Goal: Task Accomplishment & Management: Complete application form

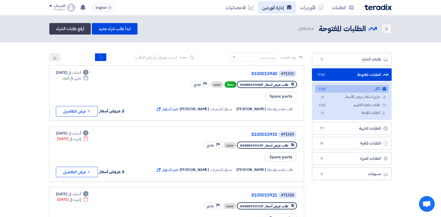
click at [276, 10] on link "إدارة الموردين" at bounding box center [277, 7] width 38 height 12
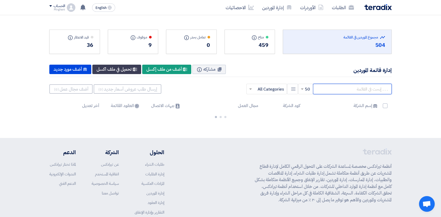
click at [358, 89] on input "text" at bounding box center [352, 89] width 79 height 10
paste input "10000048"
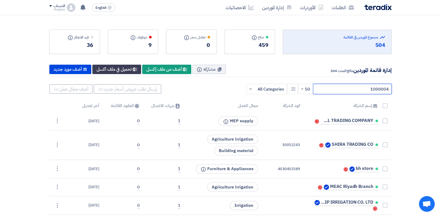
type input "10000048"
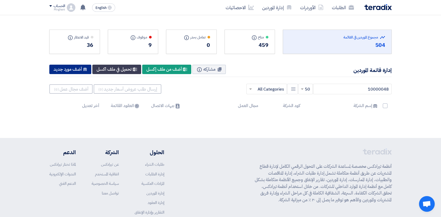
click at [81, 69] on div "New Supplier أضف مورد جديد" at bounding box center [70, 69] width 42 height 9
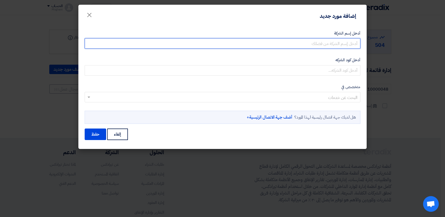
click at [343, 45] on input "أدخل إسم الشركة" at bounding box center [223, 43] width 276 height 10
paste input "ARAB COMPANY FOR LABORATORIES & SOI"
type input "ARAB COMPANY FOR LABORATORIES & SOI"
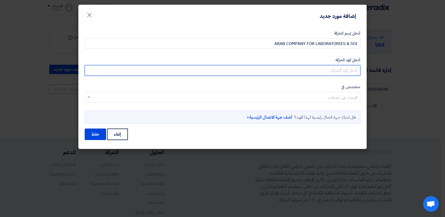
click at [346, 69] on input "أدخل كود الشركه" at bounding box center [223, 70] width 276 height 10
paste input "10000048"
type input "10000048"
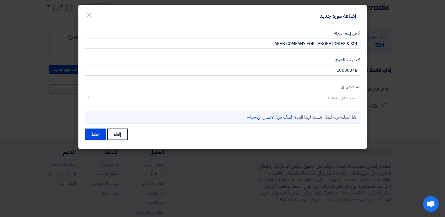
click at [182, 95] on input "text" at bounding box center [225, 98] width 265 height 9
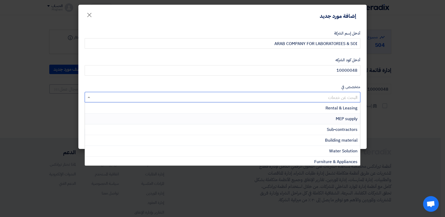
scroll to position [162, 0]
click at [347, 105] on span "Sub-contractors" at bounding box center [342, 107] width 31 height 6
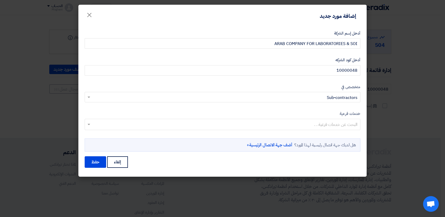
click at [315, 126] on input "text" at bounding box center [222, 125] width 271 height 9
click at [271, 146] on link "أضف جهة الاتصال الرئيسية+" at bounding box center [270, 145] width 46 height 6
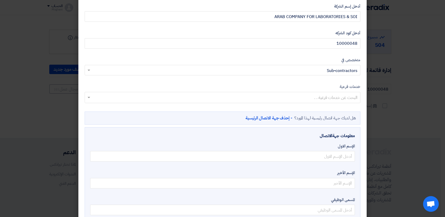
scroll to position [58, 0]
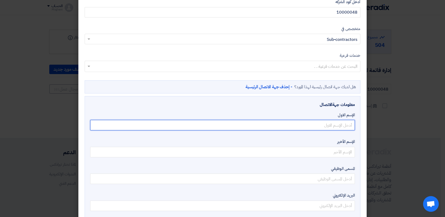
click at [343, 126] on input "text" at bounding box center [222, 125] width 265 height 10
type input "ايهاب"
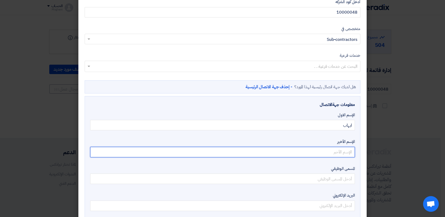
click at [339, 155] on input "text" at bounding box center [222, 152] width 265 height 10
type input "الروسان"
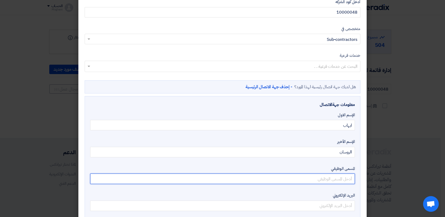
click at [329, 180] on input "text" at bounding box center [222, 179] width 265 height 10
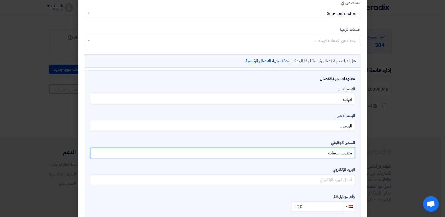
scroll to position [116, 0]
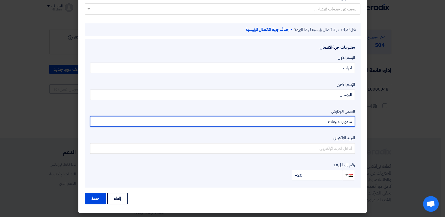
type input "مندوب مبيعات"
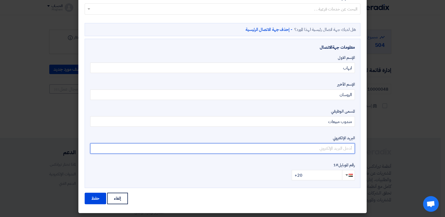
click at [338, 152] on input "email" at bounding box center [222, 148] width 265 height 10
paste input "[EMAIL_ADDRESS][DOMAIN_NAME]"
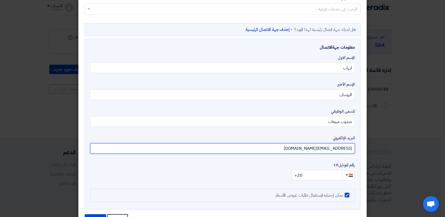
type input "[EMAIL_ADDRESS][DOMAIN_NAME]"
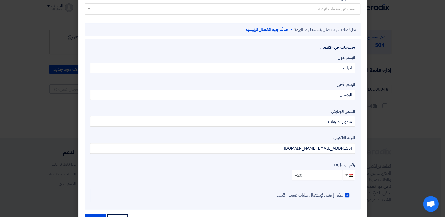
click at [313, 179] on input "+20" at bounding box center [317, 175] width 50 height 10
type input "[PHONE_NUMBER]"
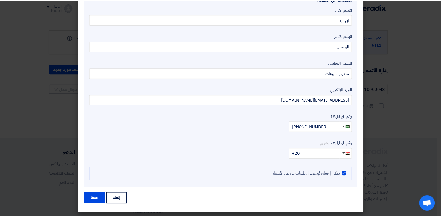
scroll to position [164, 0]
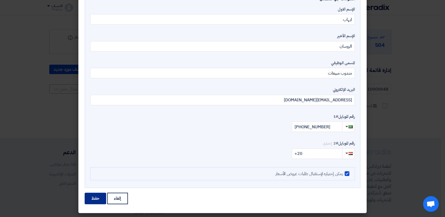
click at [101, 200] on button "حفظ" at bounding box center [95, 199] width 21 height 12
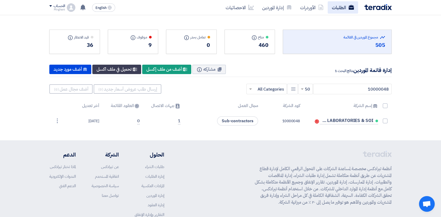
click at [335, 12] on link "الطلبات" at bounding box center [342, 7] width 30 height 12
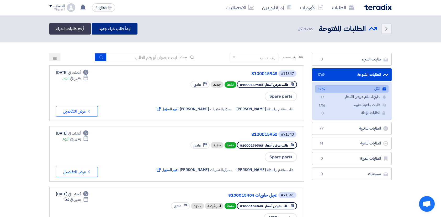
click at [117, 30] on link "ابدأ طلب شراء جديد" at bounding box center [114, 29] width 45 height 12
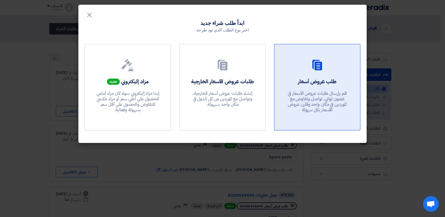
click at [319, 91] on p "قم بإرسال طلبات عروض الأسعار في غضون ثواني, تواصل وتفاوض مع الموردين في مكان وا…" at bounding box center [317, 102] width 63 height 22
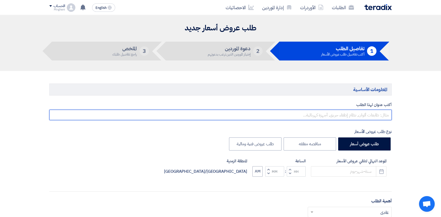
click at [355, 117] on input "text" at bounding box center [220, 115] width 342 height 10
paste input "CONCRETE INSPECTIONT ELSHRKYA3+ELGHRBYA2"
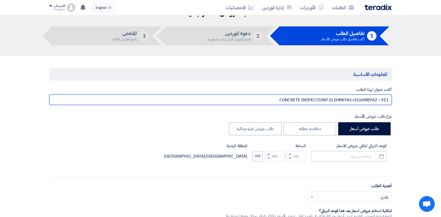
scroll to position [29, 0]
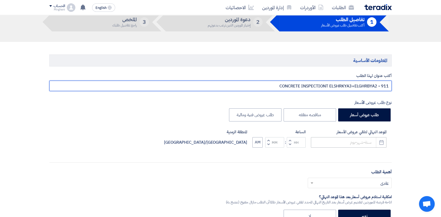
type input "CONCRETE INSPECTIONT ELSHRKYA3+ELGHRBYA2 - 911"
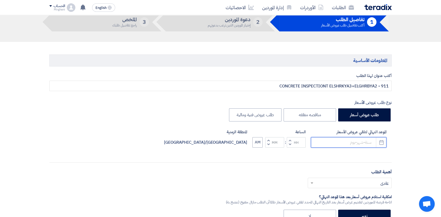
click at [354, 143] on input at bounding box center [349, 142] width 76 height 10
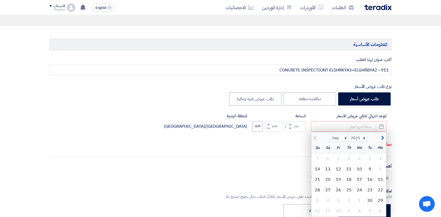
scroll to position [58, 0]
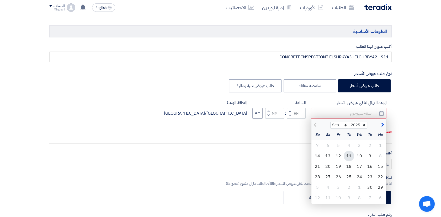
click at [351, 155] on div "11" at bounding box center [348, 156] width 10 height 10
type input "[DATE]"
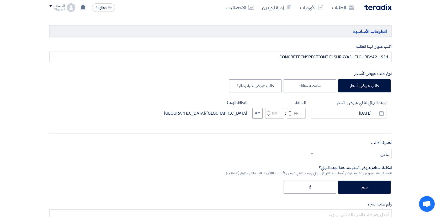
click at [291, 110] on button "Increment hours" at bounding box center [290, 111] width 6 height 7
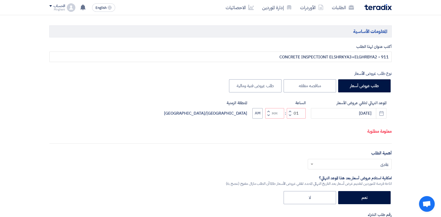
click at [289, 115] on span "button" at bounding box center [290, 116] width 2 height 4
type input "12"
click at [268, 111] on span "button" at bounding box center [268, 111] width 2 height 4
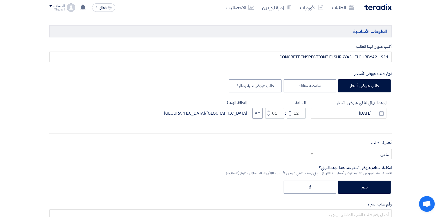
click at [268, 114] on span "button" at bounding box center [268, 116] width 2 height 4
type input "00"
click at [268, 114] on span "button" at bounding box center [268, 116] width 2 height 4
type input "11"
type input "59"
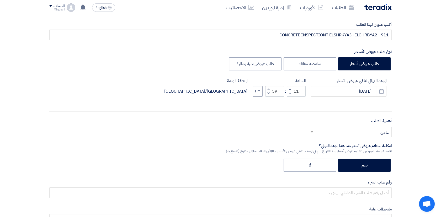
scroll to position [146, 0]
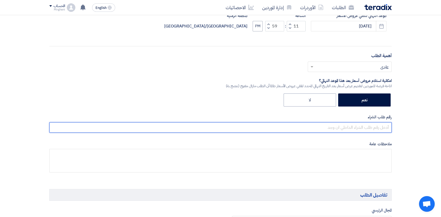
click at [358, 130] on input "text" at bounding box center [220, 127] width 342 height 10
paste input "8300010352"
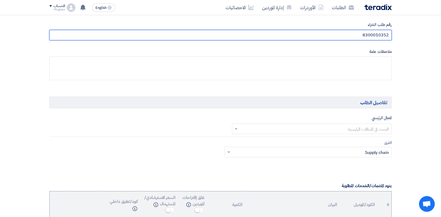
scroll to position [262, 0]
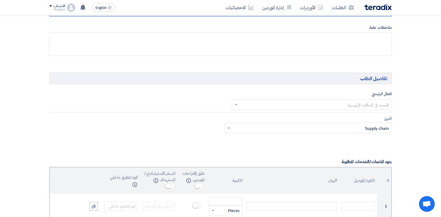
type input "8300010352"
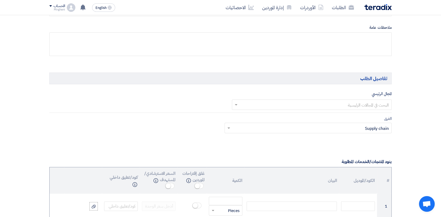
click at [362, 105] on input "text" at bounding box center [314, 105] width 149 height 9
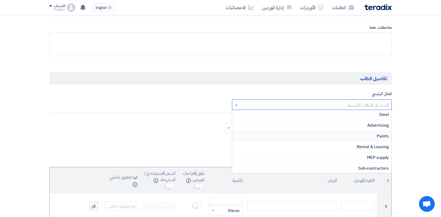
scroll to position [116, 0]
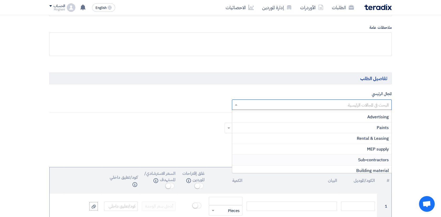
click at [366, 159] on span "Sub-contractors" at bounding box center [373, 160] width 31 height 6
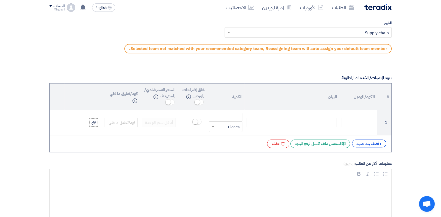
scroll to position [379, 0]
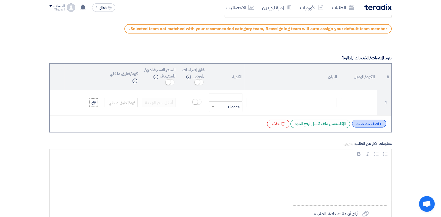
click at [378, 123] on div "+ أضف بند جديد" at bounding box center [369, 124] width 34 height 8
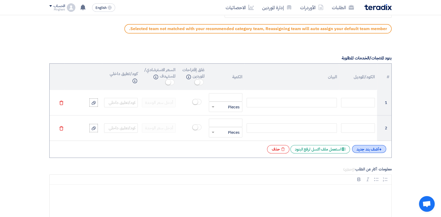
click at [377, 150] on div "+ أضف بند جديد" at bounding box center [369, 149] width 34 height 8
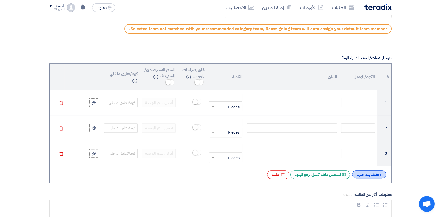
click at [378, 172] on div "+ أضف بند جديد" at bounding box center [369, 175] width 34 height 8
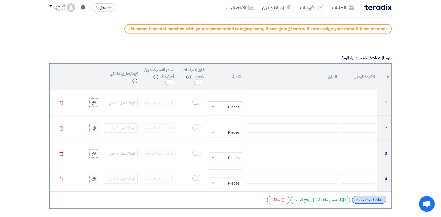
click at [376, 201] on div "+ أضف بند جديد" at bounding box center [369, 200] width 34 height 8
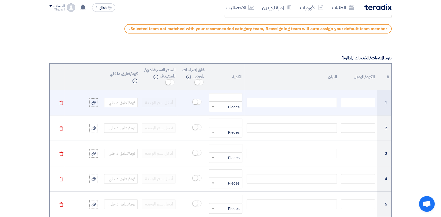
click at [321, 102] on div at bounding box center [291, 102] width 90 height 9
paste div
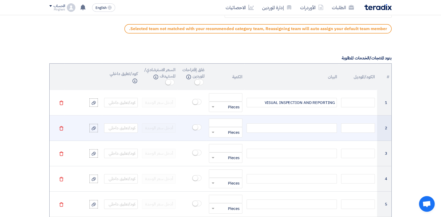
click at [308, 129] on div at bounding box center [291, 127] width 90 height 9
paste div
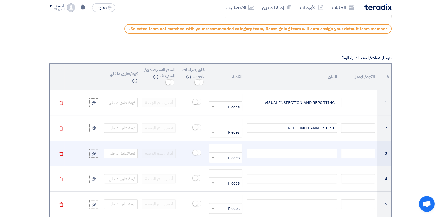
click at [299, 155] on div at bounding box center [291, 153] width 90 height 9
paste div
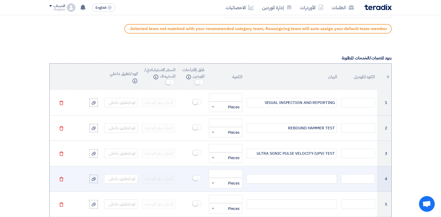
click at [266, 177] on div at bounding box center [291, 178] width 90 height 9
paste div
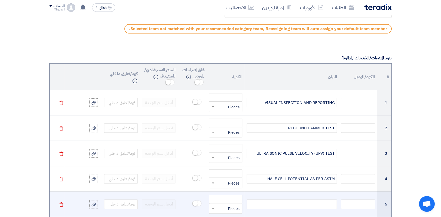
click at [305, 204] on div at bounding box center [291, 204] width 90 height 9
paste div
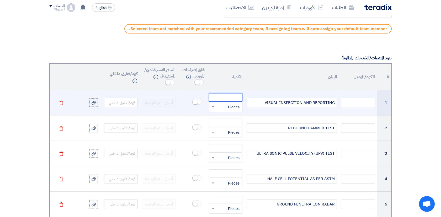
click at [231, 98] on input "number" at bounding box center [226, 97] width 34 height 8
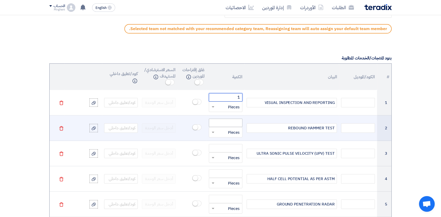
type input "1"
click at [230, 123] on input "number" at bounding box center [226, 123] width 34 height 8
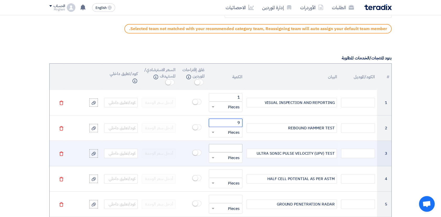
type input "9"
click at [230, 149] on input "number" at bounding box center [226, 148] width 34 height 8
type input "9"
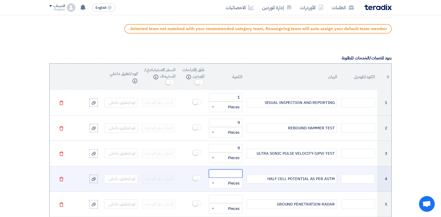
click at [235, 173] on input "number" at bounding box center [226, 174] width 34 height 8
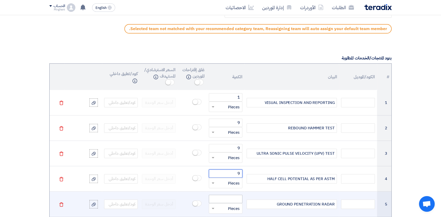
type input "9"
click at [235, 200] on input "number" at bounding box center [226, 199] width 34 height 8
type input "9"
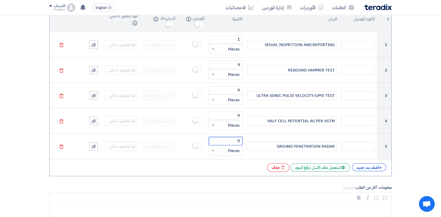
scroll to position [437, 0]
click at [360, 168] on div "+ أضف بند جديد" at bounding box center [369, 167] width 34 height 8
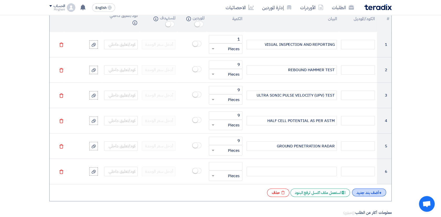
click at [366, 193] on div "+ أضف بند جديد" at bounding box center [369, 193] width 34 height 8
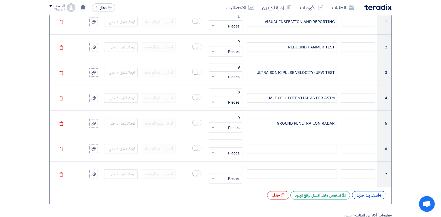
scroll to position [466, 0]
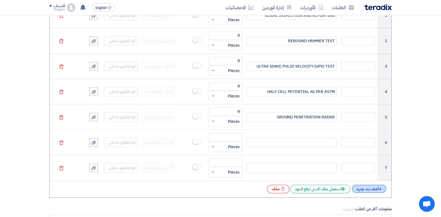
click at [369, 190] on div "+ أضف بند جديد" at bounding box center [369, 189] width 34 height 8
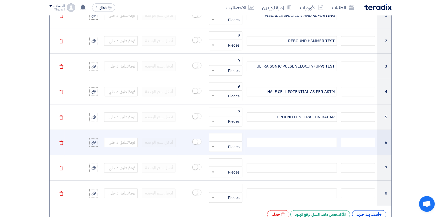
click at [310, 142] on div at bounding box center [291, 142] width 90 height 9
paste div
click at [232, 137] on input "number" at bounding box center [226, 137] width 34 height 8
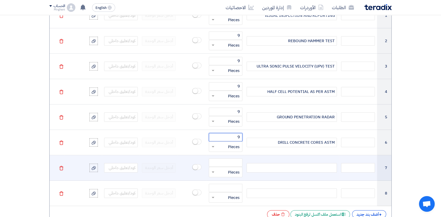
type input "9"
click at [303, 166] on div at bounding box center [291, 167] width 90 height 9
paste div
click at [224, 160] on input "number" at bounding box center [226, 163] width 34 height 8
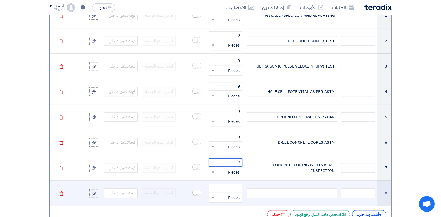
type input "2"
click at [326, 194] on div at bounding box center [291, 193] width 90 height 9
paste div
click at [234, 186] on input "number" at bounding box center [226, 188] width 34 height 8
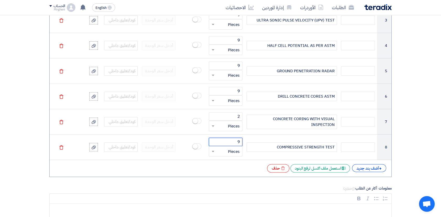
scroll to position [524, 0]
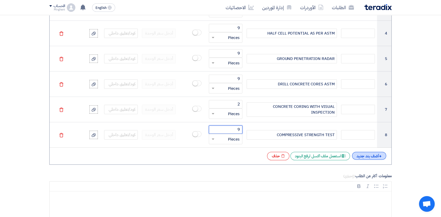
type input "9"
click at [376, 153] on div "+ أضف بند جديد" at bounding box center [369, 156] width 34 height 8
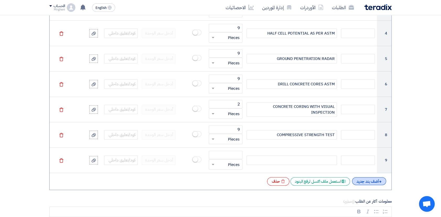
click at [371, 184] on div "+ أضف بند جديد" at bounding box center [369, 181] width 34 height 8
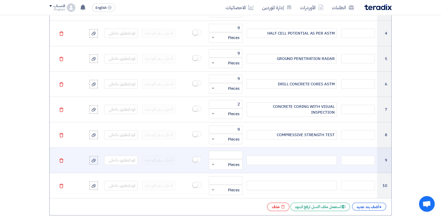
click at [305, 161] on div at bounding box center [291, 160] width 90 height 9
paste div
click at [236, 157] on input "number" at bounding box center [226, 155] width 34 height 8
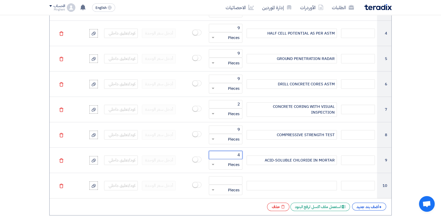
type input "4"
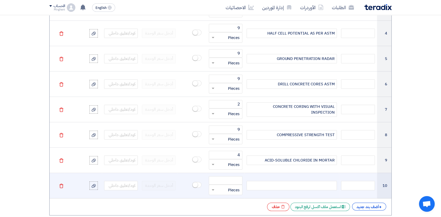
click at [312, 188] on div at bounding box center [291, 185] width 90 height 9
paste div
click at [227, 182] on input "number" at bounding box center [226, 180] width 34 height 8
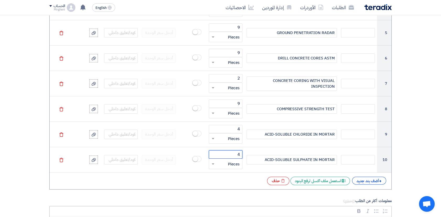
scroll to position [612, 0]
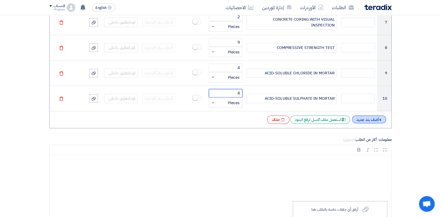
type input "4"
click at [370, 121] on div "+ أضف بند جديد" at bounding box center [369, 120] width 34 height 8
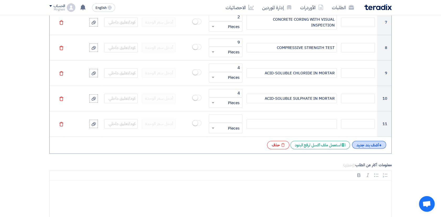
click at [371, 142] on div "+ أضف بند جديد" at bounding box center [369, 145] width 34 height 8
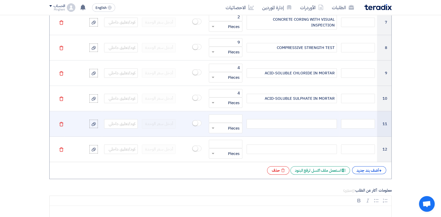
click at [319, 124] on div at bounding box center [291, 123] width 90 height 9
paste div
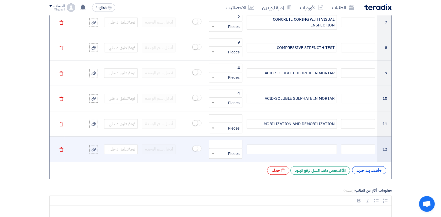
click at [322, 149] on div at bounding box center [291, 149] width 90 height 9
paste div
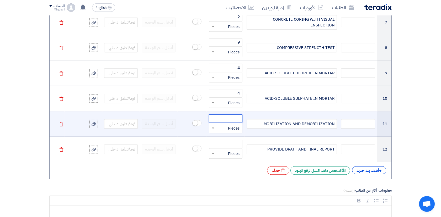
click at [237, 117] on input "number" at bounding box center [226, 119] width 34 height 8
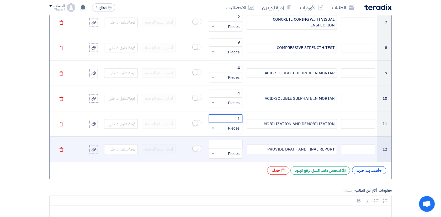
type input "1"
click at [222, 142] on input "number" at bounding box center [226, 144] width 34 height 8
type input "1"
click at [216, 152] on div at bounding box center [225, 153] width 33 height 8
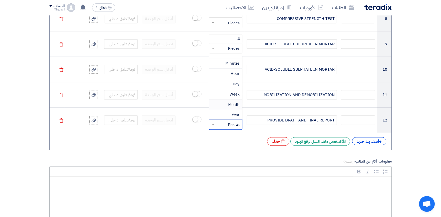
scroll to position [0, 0]
type input "EA"
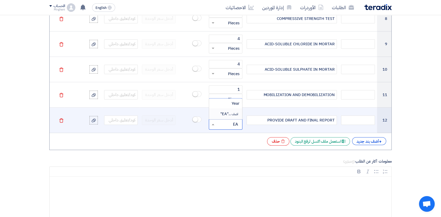
click at [221, 113] on span "اضف ... "EA"" at bounding box center [229, 114] width 19 height 6
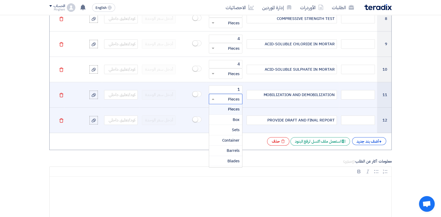
click at [222, 95] on input "text" at bounding box center [229, 99] width 22 height 8
type input "EA"
click at [225, 119] on span "اضف ... "EA"" at bounding box center [229, 120] width 19 height 6
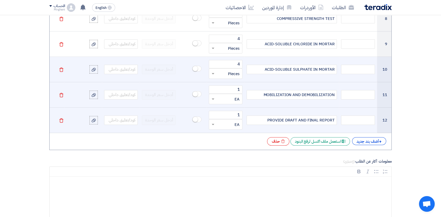
click at [218, 74] on input "text" at bounding box center [229, 73] width 22 height 8
type input "EA"
click at [224, 92] on span "اضف ... "EA"" at bounding box center [229, 94] width 19 height 6
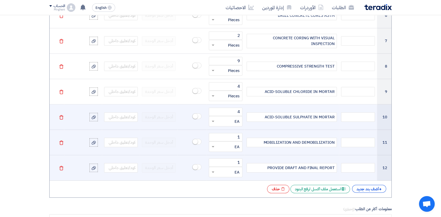
scroll to position [583, 0]
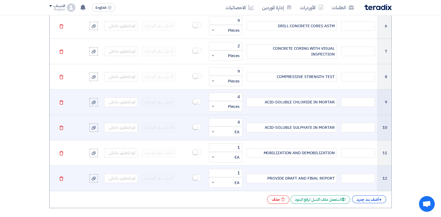
click at [221, 105] on input "text" at bounding box center [229, 106] width 22 height 8
type input "EA"
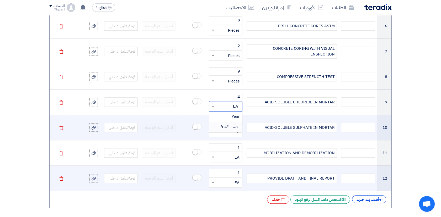
click at [224, 125] on span "اضف ... "EA"" at bounding box center [229, 127] width 19 height 6
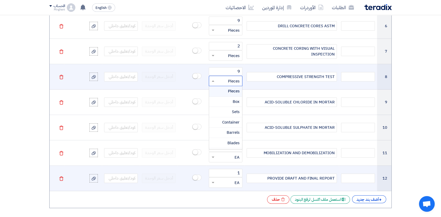
click at [227, 81] on input "text" at bounding box center [229, 81] width 22 height 8
type input "EA"
click at [227, 100] on span "اضف ... "EA"" at bounding box center [229, 102] width 19 height 6
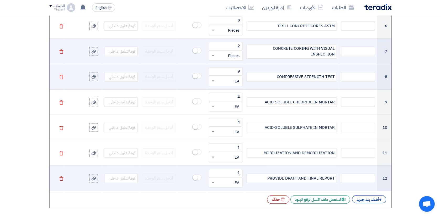
click at [227, 54] on input "text" at bounding box center [229, 55] width 22 height 8
type input "EA"
click at [228, 74] on span "اضف ..." at bounding box center [233, 76] width 11 height 5
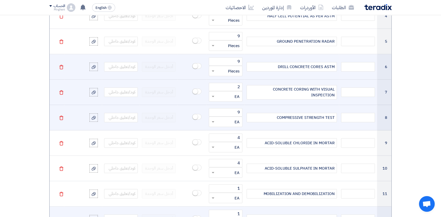
scroll to position [524, 0]
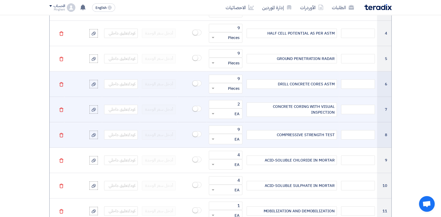
click at [224, 91] on input "text" at bounding box center [229, 88] width 22 height 8
type input "EA"
click at [224, 108] on span "اضف ... "EA"" at bounding box center [229, 109] width 19 height 6
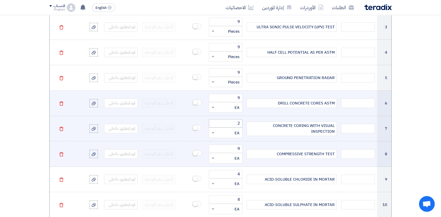
scroll to position [495, 0]
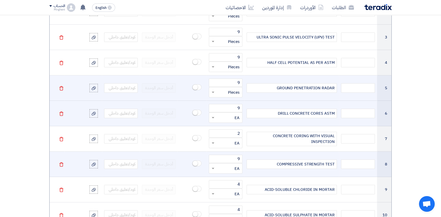
click at [228, 91] on input "text" at bounding box center [229, 92] width 22 height 8
type input "EA"
click at [227, 110] on span "اضف ... "EA"" at bounding box center [229, 113] width 19 height 6
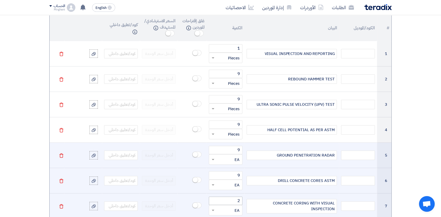
scroll to position [408, 0]
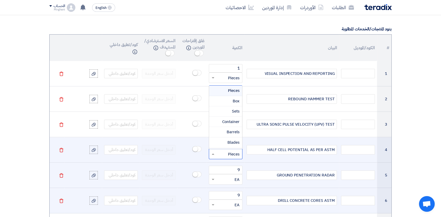
click at [227, 150] on input "text" at bounding box center [229, 154] width 22 height 8
type input "EA"
click at [223, 144] on span "اضف ... "EA"" at bounding box center [229, 144] width 19 height 6
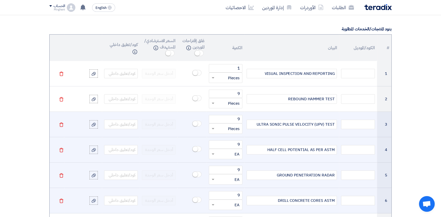
click at [230, 129] on input "text" at bounding box center [229, 129] width 22 height 8
type input "EA"
click at [227, 147] on span "اضف ... "EA"" at bounding box center [229, 150] width 19 height 6
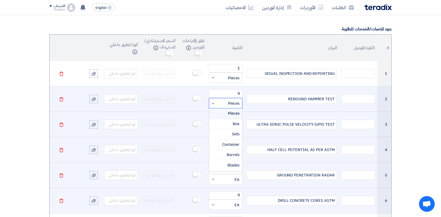
click at [230, 104] on input "text" at bounding box center [229, 103] width 22 height 8
type input "EA"
click at [230, 123] on span "اضف ..." at bounding box center [233, 124] width 11 height 5
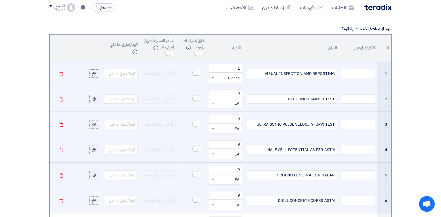
click at [222, 76] on input "text" at bounding box center [229, 78] width 22 height 8
type input "EA"
click at [223, 98] on span "اضف ... "EA"" at bounding box center [229, 99] width 19 height 6
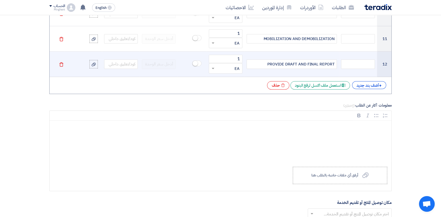
scroll to position [757, 0]
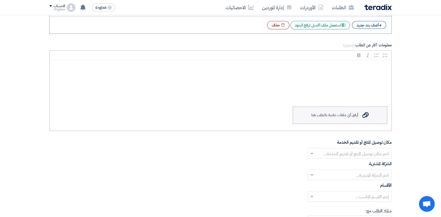
click at [351, 119] on label "Upload a file أرفق أي ملفات خاصة بالطلب هنا" at bounding box center [340, 115] width 94 height 17
click at [0, 0] on input "Upload a file أرفق أي ملفات خاصة بالطلب هنا" at bounding box center [0, 0] width 0 height 0
click at [361, 112] on label "Upload a file أرفق أي ملفات خاصة بالطلب هنا" at bounding box center [340, 115] width 94 height 17
click at [0, 0] on input "Upload a file أرفق أي ملفات خاصة بالطلب هنا" at bounding box center [0, 0] width 0 height 0
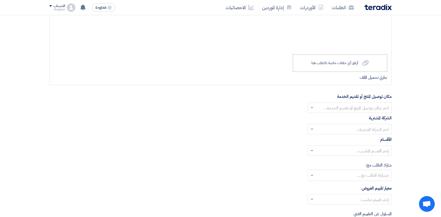
scroll to position [816, 0]
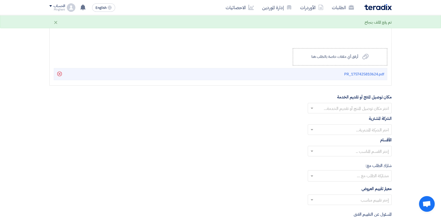
click at [350, 109] on input "text" at bounding box center [352, 109] width 73 height 9
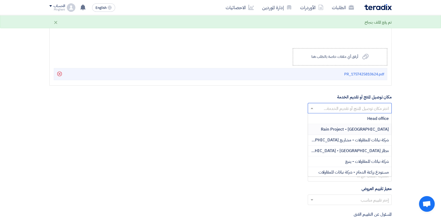
click at [351, 129] on span "Rain Project - [GEOGRAPHIC_DATA]" at bounding box center [355, 129] width 68 height 6
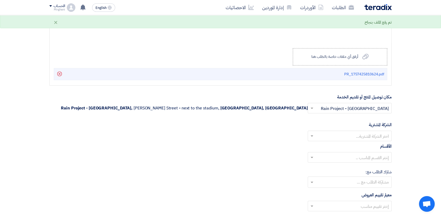
click at [352, 136] on input "text" at bounding box center [352, 136] width 73 height 9
click at [355, 144] on span "Nabatat for contracting" at bounding box center [366, 146] width 45 height 6
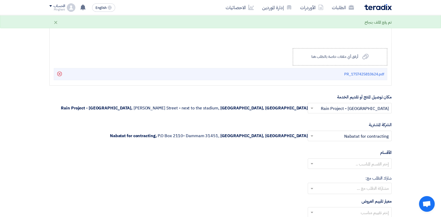
click at [360, 163] on input "text" at bounding box center [352, 164] width 73 height 9
click at [364, 173] on span "General Department" at bounding box center [368, 174] width 39 height 6
click at [365, 187] on input "text" at bounding box center [349, 189] width 79 height 9
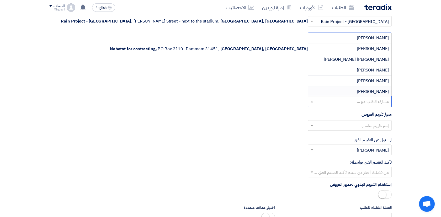
scroll to position [903, 0]
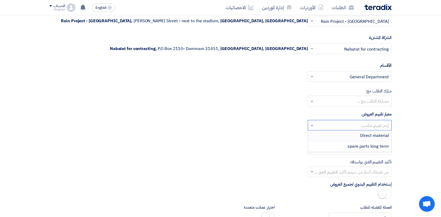
click at [348, 123] on input "text" at bounding box center [352, 126] width 73 height 9
click at [358, 135] on div "Direct material" at bounding box center [349, 136] width 83 height 11
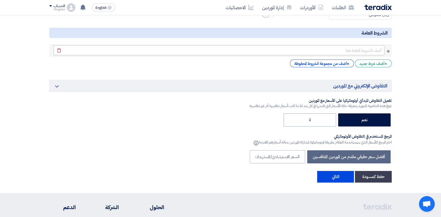
scroll to position [1136, 0]
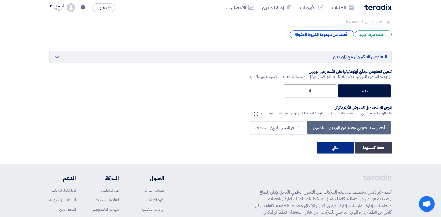
click at [342, 144] on button "التالي" at bounding box center [335, 148] width 37 height 12
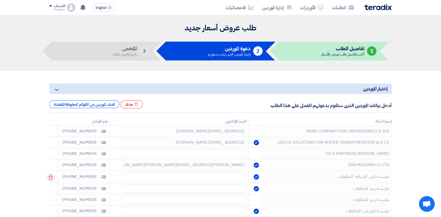
click at [50, 177] on icon at bounding box center [50, 177] width 9 height 9
click at [53, 176] on use at bounding box center [51, 178] width 4 height 4
click at [53, 185] on icon at bounding box center [50, 189] width 9 height 9
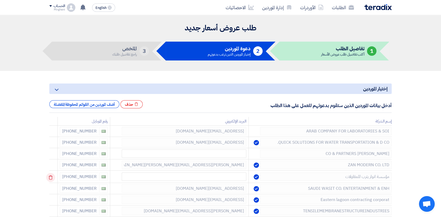
click at [54, 175] on div at bounding box center [54, 177] width 4 height 8
click at [53, 175] on icon at bounding box center [50, 177] width 9 height 9
click at [54, 185] on icon at bounding box center [50, 189] width 9 height 9
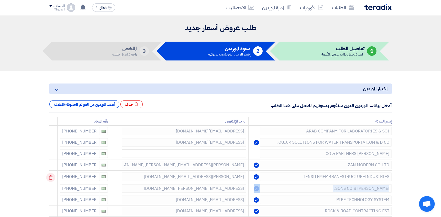
click at [54, 175] on div at bounding box center [54, 177] width 4 height 8
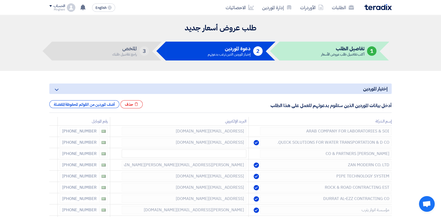
click at [0, 0] on icon at bounding box center [0, 0] width 0 height 0
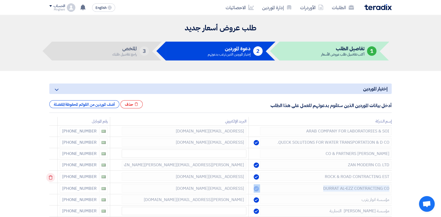
click at [54, 175] on div at bounding box center [54, 177] width 4 height 8
click at [54, 185] on div at bounding box center [54, 189] width 4 height 8
click at [54, 175] on div at bounding box center [54, 177] width 4 height 8
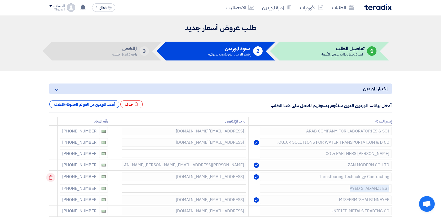
click at [54, 175] on div at bounding box center [54, 177] width 4 height 8
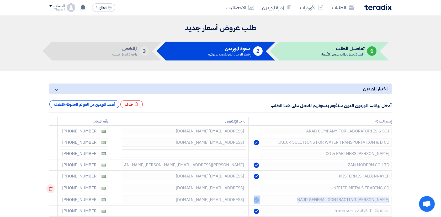
click at [54, 185] on div at bounding box center [54, 189] width 4 height 8
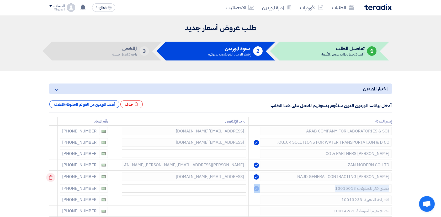
click at [54, 175] on div at bounding box center [54, 177] width 4 height 8
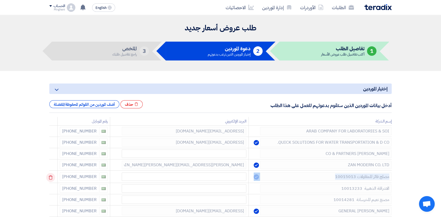
click at [54, 175] on div at bounding box center [54, 177] width 4 height 8
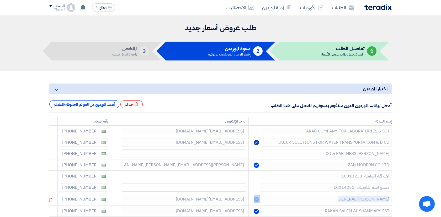
click at [54, 184] on div at bounding box center [54, 188] width 4 height 8
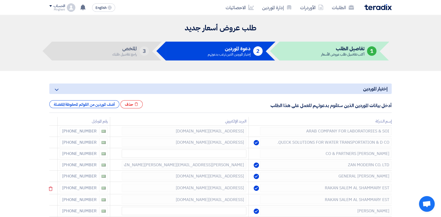
click at [53, 176] on div at bounding box center [54, 176] width 4 height 8
click at [0, 0] on icon at bounding box center [0, 0] width 0 height 0
click at [53, 176] on icon at bounding box center [50, 177] width 9 height 9
click at [53, 176] on td at bounding box center [53, 177] width 8 height 12
click at [52, 176] on use at bounding box center [51, 178] width 4 height 4
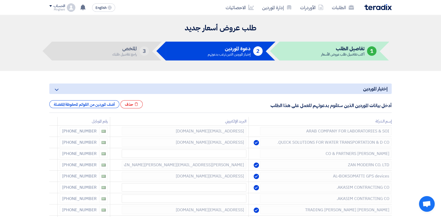
click at [0, 0] on use at bounding box center [0, 0] width 0 height 0
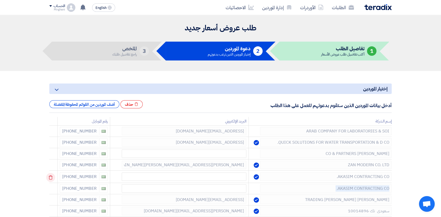
click at [52, 177] on td at bounding box center [53, 177] width 8 height 12
click at [51, 177] on icon at bounding box center [50, 177] width 9 height 9
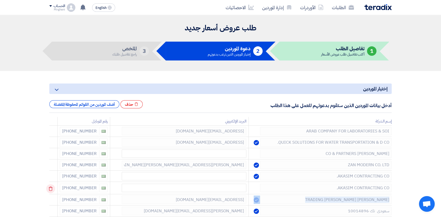
click at [52, 182] on td at bounding box center [53, 188] width 8 height 12
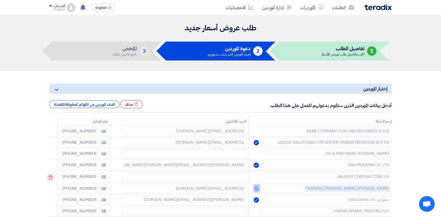
click at [52, 176] on td at bounding box center [53, 177] width 8 height 12
click at [51, 177] on td at bounding box center [53, 177] width 8 height 12
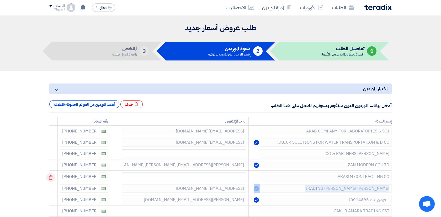
click at [51, 177] on td at bounding box center [53, 177] width 8 height 12
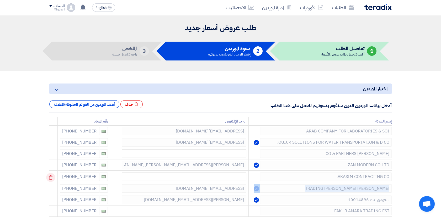
click at [51, 177] on td at bounding box center [53, 177] width 8 height 12
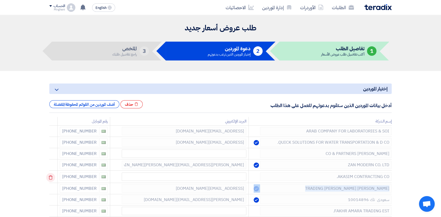
click at [51, 177] on td at bounding box center [53, 177] width 8 height 12
click at [52, 177] on td at bounding box center [53, 177] width 8 height 12
click at [52, 177] on icon at bounding box center [50, 177] width 9 height 9
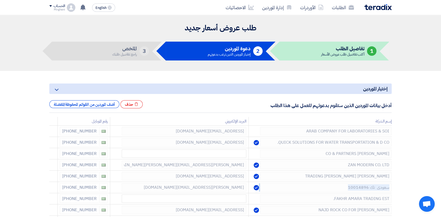
click at [0, 0] on icon at bounding box center [0, 0] width 0 height 0
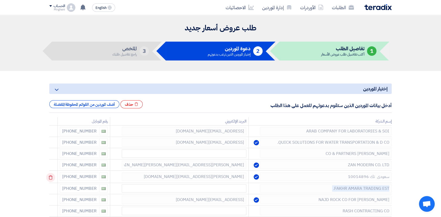
click at [52, 177] on td at bounding box center [53, 177] width 8 height 12
click at [53, 179] on icon at bounding box center [50, 177] width 9 height 9
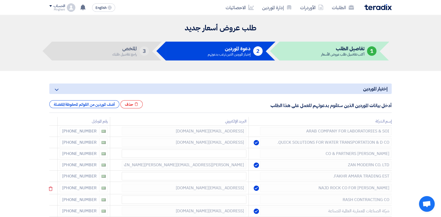
click at [0, 0] on icon at bounding box center [0, 0] width 0 height 0
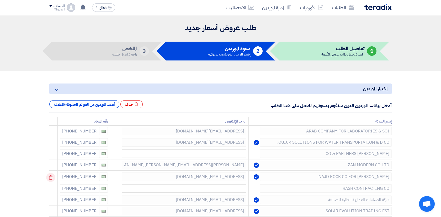
click at [52, 178] on icon at bounding box center [50, 177] width 9 height 9
click at [0, 0] on icon at bounding box center [0, 0] width 0 height 0
click at [55, 178] on div at bounding box center [54, 177] width 4 height 8
click at [55, 179] on icon at bounding box center [50, 177] width 9 height 9
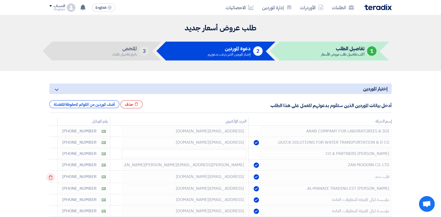
click at [55, 175] on icon at bounding box center [50, 177] width 9 height 9
click at [53, 175] on icon at bounding box center [50, 177] width 9 height 9
click at [51, 178] on icon at bounding box center [50, 177] width 9 height 9
click at [0, 0] on icon at bounding box center [0, 0] width 0 height 0
click at [51, 178] on td at bounding box center [53, 177] width 8 height 12
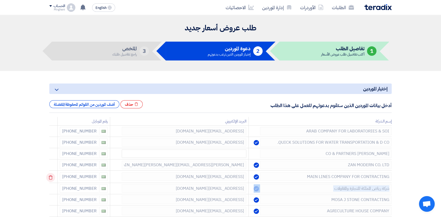
click at [51, 178] on icon at bounding box center [50, 177] width 9 height 9
click at [51, 182] on td at bounding box center [53, 188] width 8 height 12
click at [51, 178] on td at bounding box center [53, 177] width 8 height 12
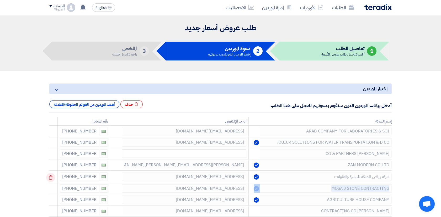
click at [51, 178] on icon at bounding box center [50, 177] width 9 height 9
click at [51, 178] on td at bounding box center [53, 177] width 8 height 12
click at [51, 178] on icon at bounding box center [50, 177] width 9 height 9
click at [51, 178] on td at bounding box center [53, 177] width 8 height 12
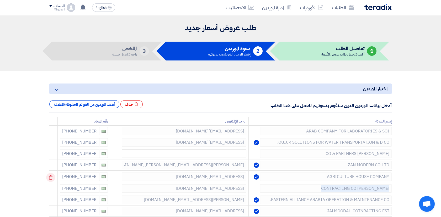
click at [51, 178] on td at bounding box center [53, 177] width 8 height 12
click at [51, 178] on icon at bounding box center [50, 177] width 9 height 9
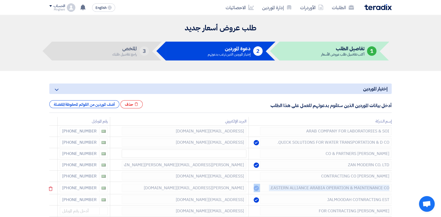
click at [0, 0] on icon at bounding box center [0, 0] width 0 height 0
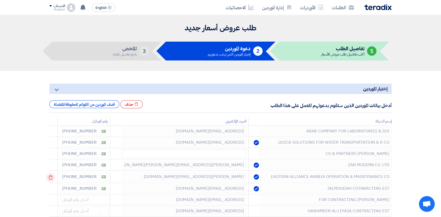
click at [52, 179] on td at bounding box center [53, 177] width 8 height 12
click at [52, 180] on use at bounding box center [51, 178] width 4 height 4
click at [52, 179] on icon at bounding box center [50, 177] width 9 height 9
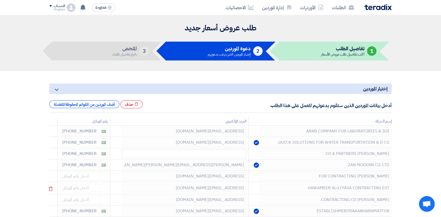
click at [51, 183] on td at bounding box center [53, 188] width 8 height 12
click at [52, 180] on icon at bounding box center [50, 177] width 9 height 9
click at [52, 177] on icon at bounding box center [50, 177] width 9 height 9
click at [51, 183] on td at bounding box center [53, 177] width 8 height 12
click at [52, 179] on icon at bounding box center [50, 177] width 9 height 9
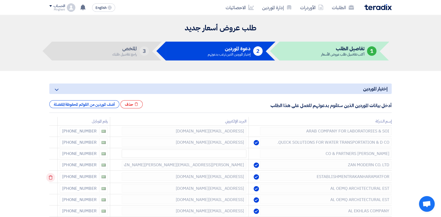
click at [50, 178] on icon at bounding box center [50, 177] width 9 height 9
click at [50, 183] on td at bounding box center [53, 188] width 8 height 12
click at [50, 187] on icon at bounding box center [50, 189] width 9 height 9
click at [50, 190] on use at bounding box center [51, 189] width 4 height 4
click at [51, 191] on icon at bounding box center [50, 189] width 9 height 9
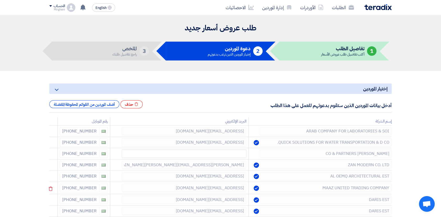
click at [59, 186] on td "[PHONE_NUMBER]" at bounding box center [84, 188] width 52 height 12
click at [54, 188] on icon at bounding box center [50, 189] width 9 height 9
click at [0, 0] on icon at bounding box center [0, 0] width 0 height 0
click at [52, 188] on icon at bounding box center [50, 189] width 9 height 9
click at [52, 188] on use at bounding box center [51, 189] width 4 height 4
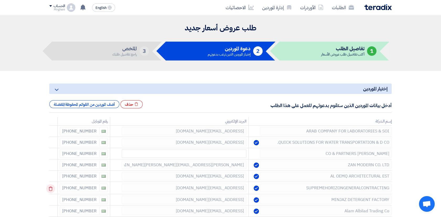
click at [52, 188] on td at bounding box center [53, 188] width 8 height 12
click at [52, 188] on use at bounding box center [51, 189] width 4 height 4
click at [0, 0] on icon at bounding box center [0, 0] width 0 height 0
click at [52, 190] on icon at bounding box center [50, 189] width 9 height 9
click at [52, 188] on use at bounding box center [51, 189] width 4 height 4
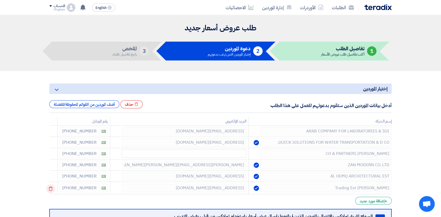
click at [52, 189] on icon at bounding box center [50, 189] width 9 height 9
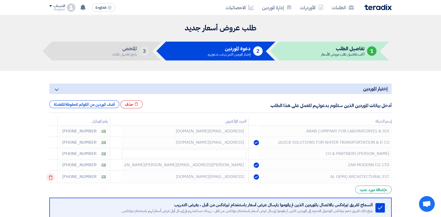
click at [51, 178] on icon at bounding box center [50, 177] width 9 height 9
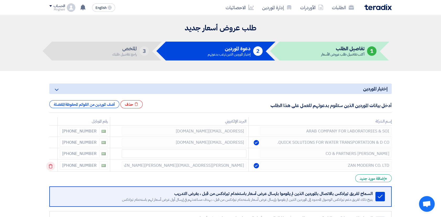
click at [52, 167] on icon at bounding box center [50, 166] width 9 height 9
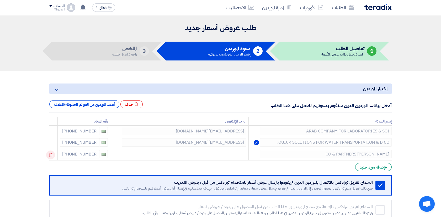
click at [52, 156] on icon at bounding box center [50, 155] width 9 height 9
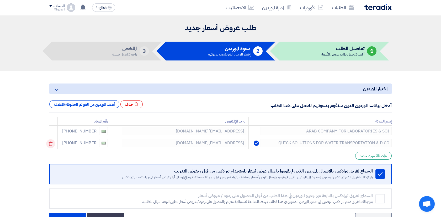
click at [52, 145] on icon at bounding box center [50, 143] width 9 height 9
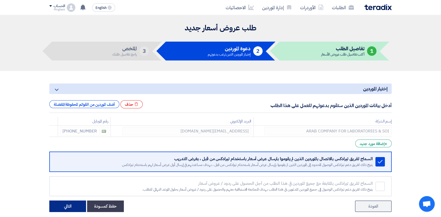
click at [71, 205] on button "التالي" at bounding box center [67, 207] width 37 height 12
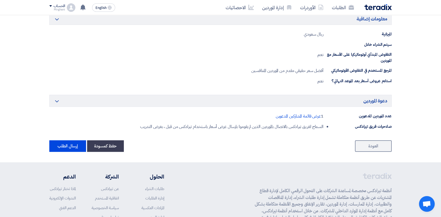
scroll to position [407, 0]
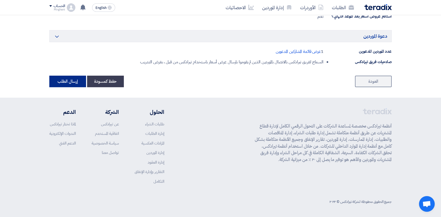
click at [77, 83] on button "إرسال الطلب" at bounding box center [67, 82] width 37 height 12
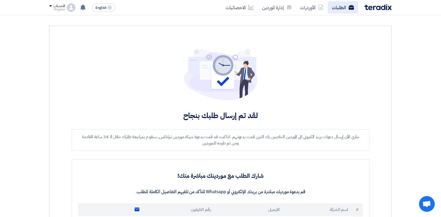
click at [338, 10] on link "الطلبات" at bounding box center [342, 7] width 30 height 12
